Goal: Find specific page/section: Find specific page/section

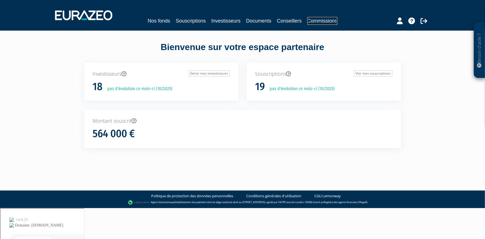
click at [311, 22] on link "Commissions" at bounding box center [323, 21] width 30 height 8
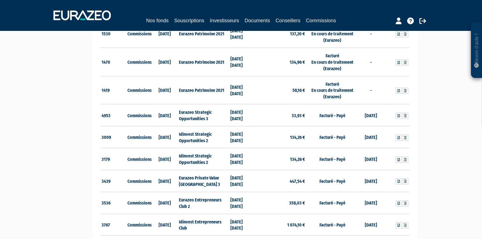
scroll to position [253, 0]
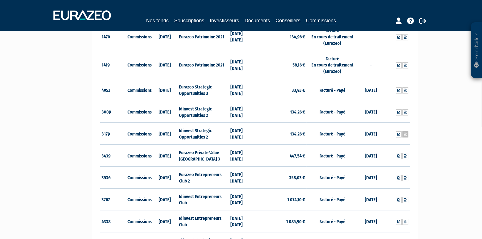
click at [403, 133] on link at bounding box center [405, 134] width 6 height 6
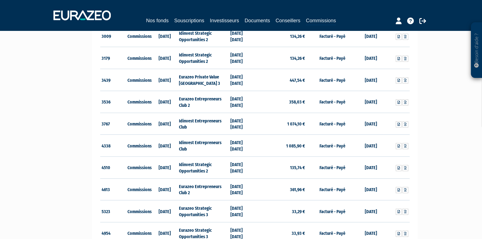
scroll to position [278, 0]
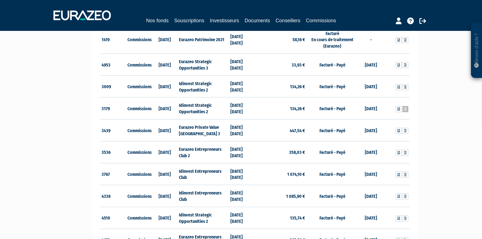
click at [407, 107] on link at bounding box center [405, 109] width 6 height 6
click at [333, 72] on td "Facturé - Payé" at bounding box center [331, 65] width 51 height 22
